Goal: Find specific page/section: Find specific page/section

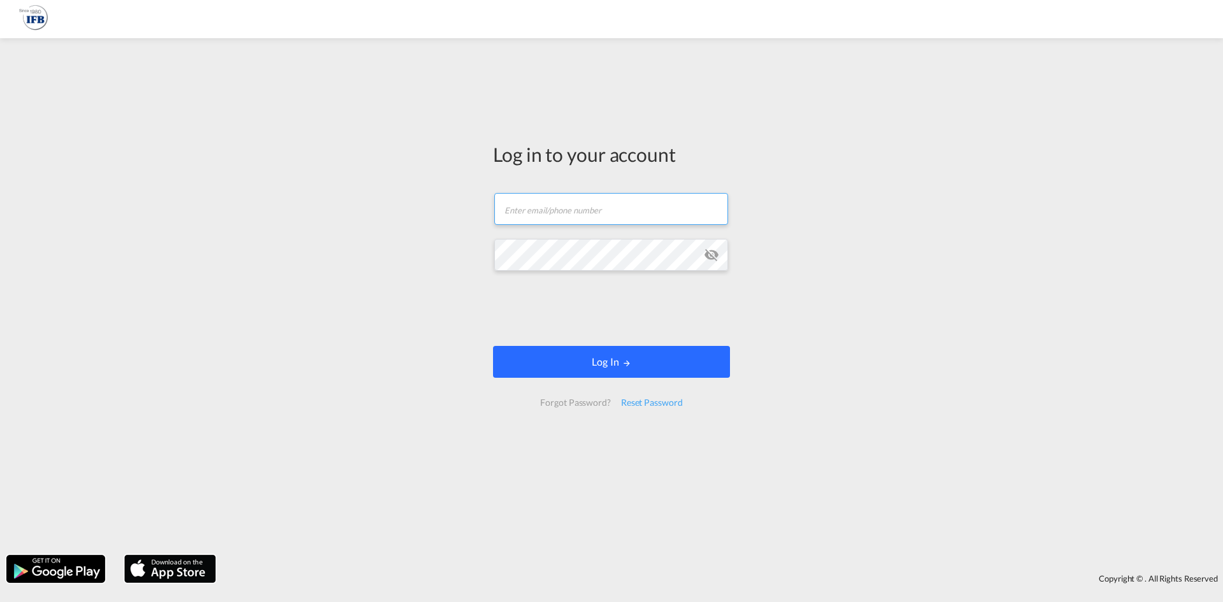
type input "[PERSON_NAME][DOMAIN_NAME][EMAIL_ADDRESS][DOMAIN_NAME]"
click at [676, 367] on button "Log In" at bounding box center [611, 362] width 237 height 32
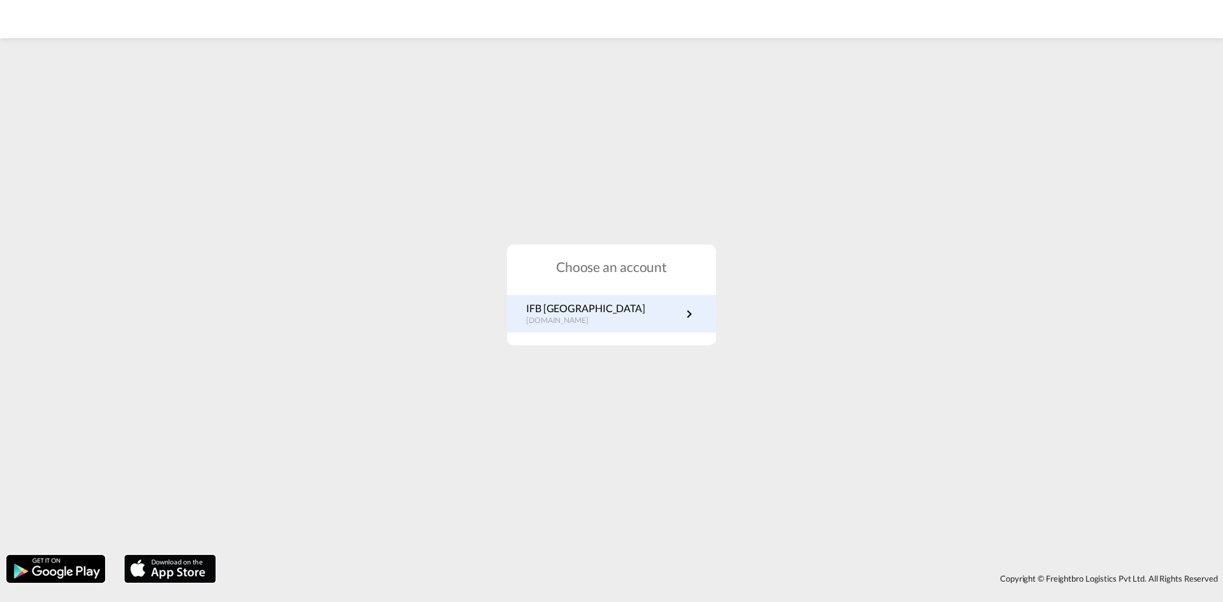
click at [556, 317] on p "de.portal.ifb.com" at bounding box center [585, 320] width 119 height 11
